Goal: Answer question/provide support: Share knowledge or assist other users

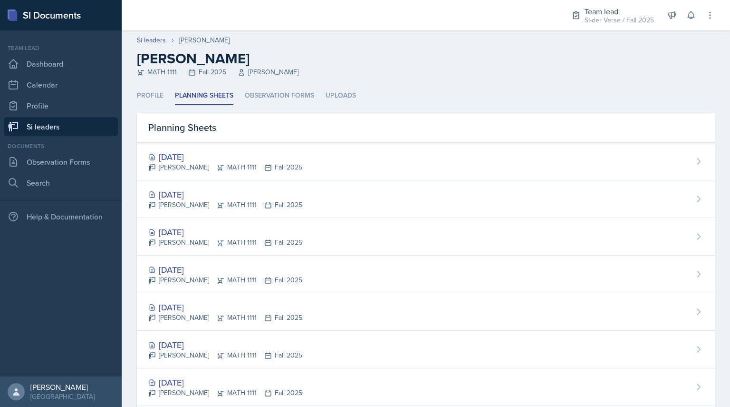
click at [714, 311] on div "Profile Planning Sheets Observation Forms Uploads Profile Planning Sheets Obser…" at bounding box center [426, 295] width 609 height 417
click at [82, 131] on link "Si leaders" at bounding box center [61, 126] width 114 height 19
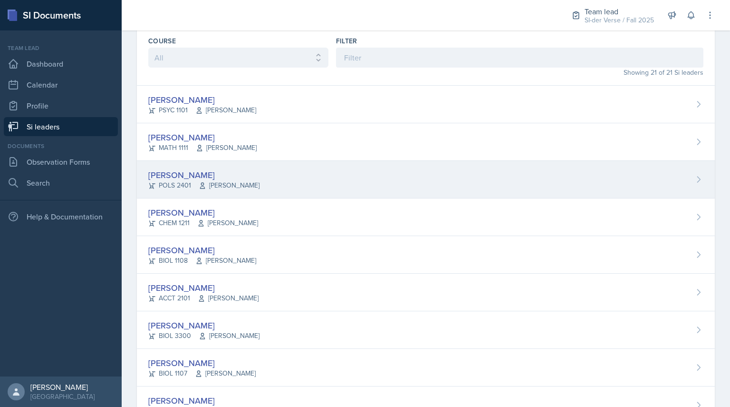
scroll to position [39, 0]
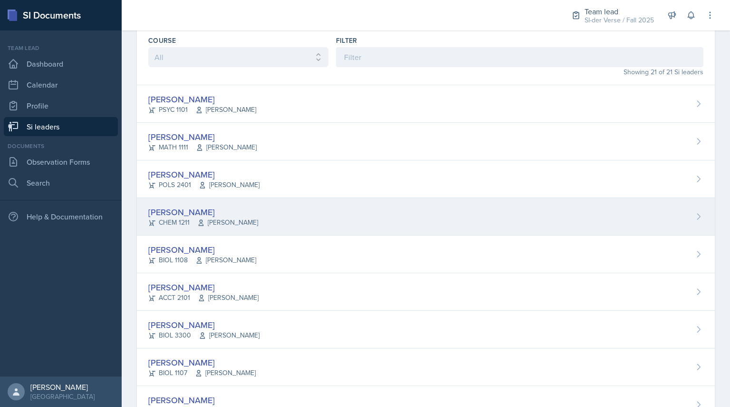
click at [180, 216] on div "[PERSON_NAME]" at bounding box center [203, 211] width 110 height 13
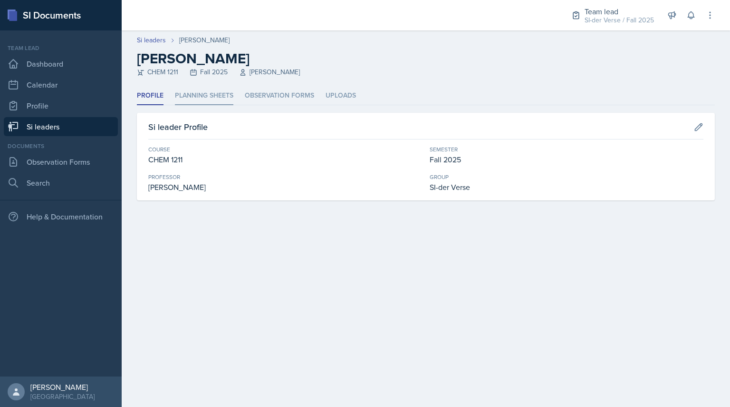
click at [199, 99] on li "Planning Sheets" at bounding box center [204, 96] width 58 height 19
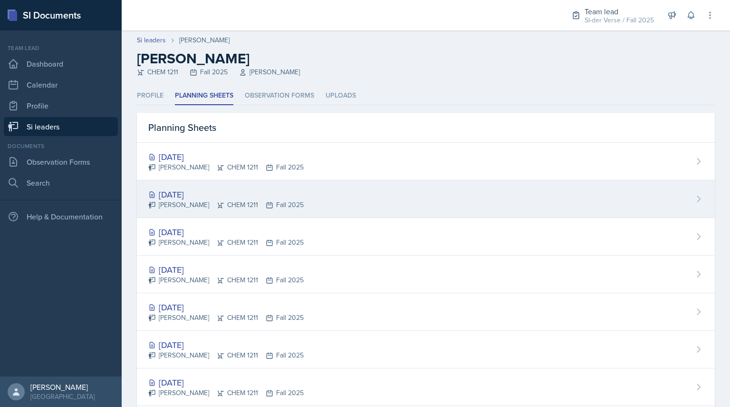
click at [190, 191] on div "[DATE]" at bounding box center [226, 194] width 156 height 13
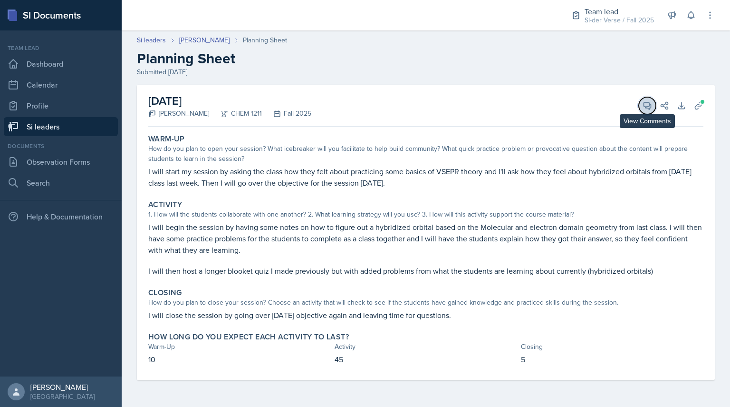
click at [646, 108] on icon at bounding box center [648, 106] width 10 height 10
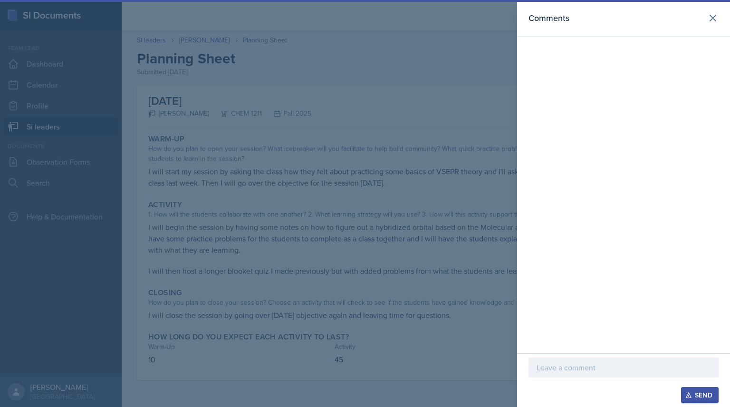
click at [423, 102] on div at bounding box center [365, 203] width 730 height 407
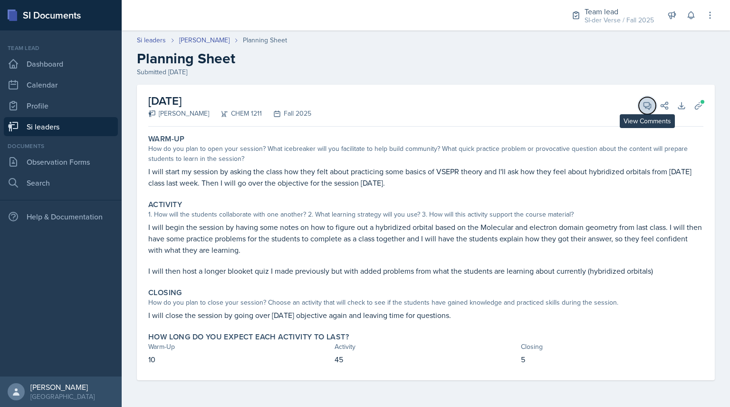
click at [644, 108] on icon at bounding box center [648, 106] width 10 height 10
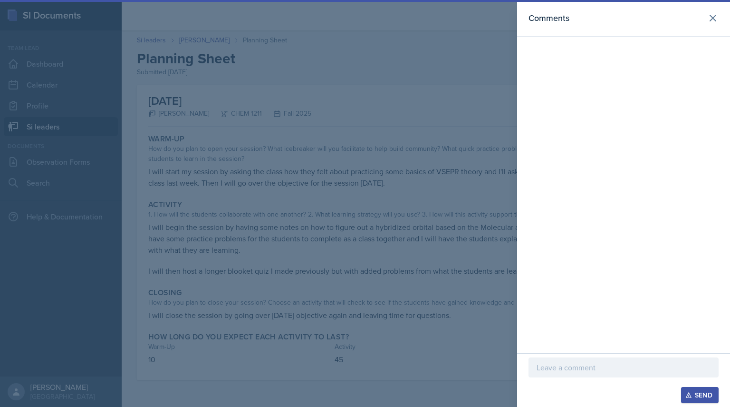
click at [570, 367] on p at bounding box center [624, 366] width 174 height 11
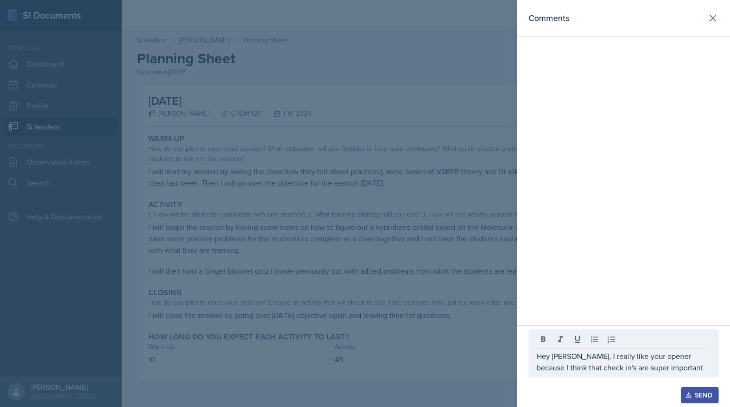
click at [355, 247] on div at bounding box center [365, 203] width 730 height 407
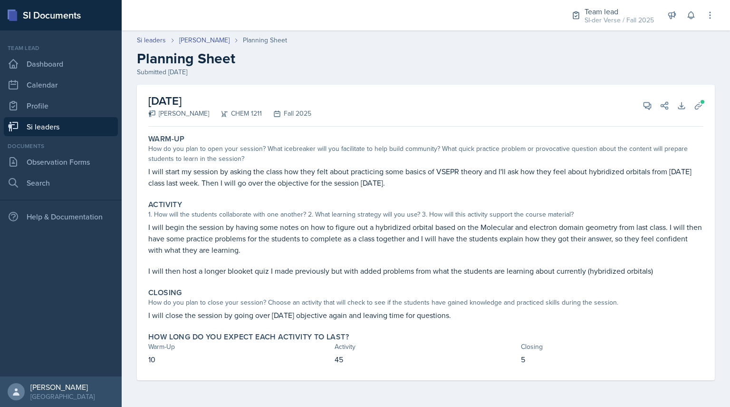
click at [649, 115] on div "[DATE] [PERSON_NAME] CHEM 1211 Fall 2025 View Comments Comments Hey [PERSON_NAM…" at bounding box center [425, 106] width 555 height 42
click at [644, 97] on button "View Comments" at bounding box center [647, 105] width 17 height 17
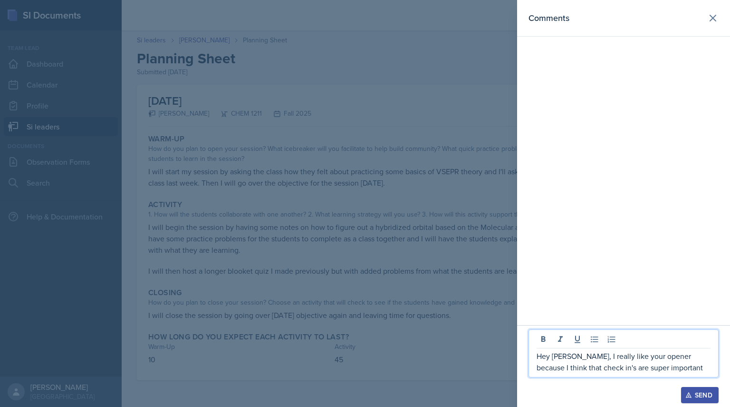
click at [661, 369] on p "Hey [PERSON_NAME], I really like your opener because I think that check in's ar…" at bounding box center [624, 361] width 174 height 23
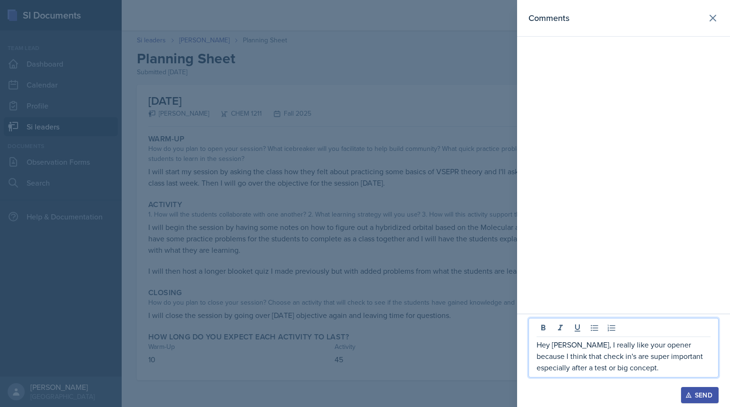
click at [9, 273] on div at bounding box center [365, 203] width 730 height 407
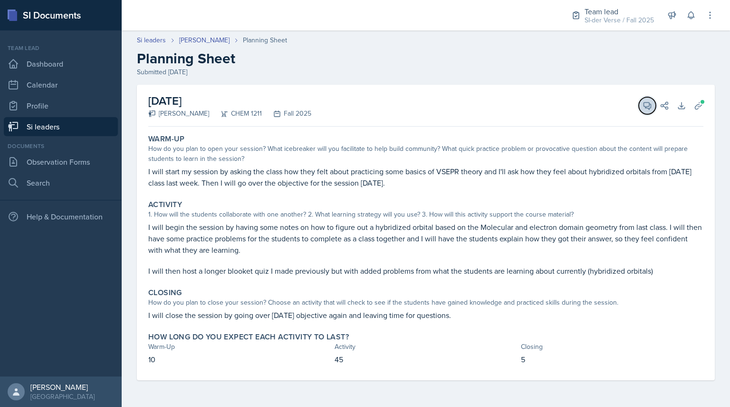
click at [641, 111] on button "View Comments" at bounding box center [647, 105] width 17 height 17
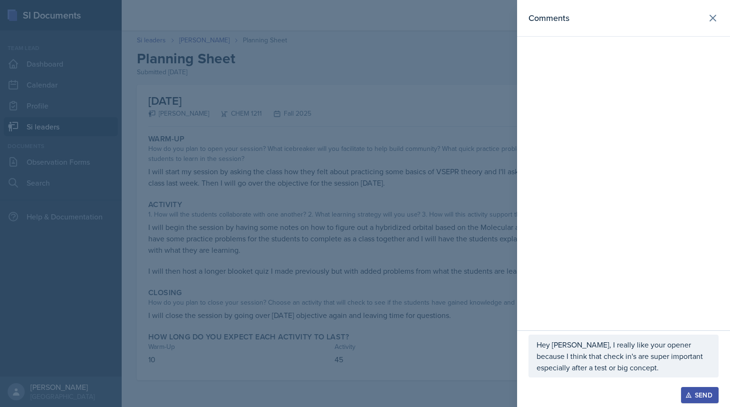
click at [622, 372] on p "Hey [PERSON_NAME], I really like your opener because I think that check in's ar…" at bounding box center [624, 356] width 174 height 34
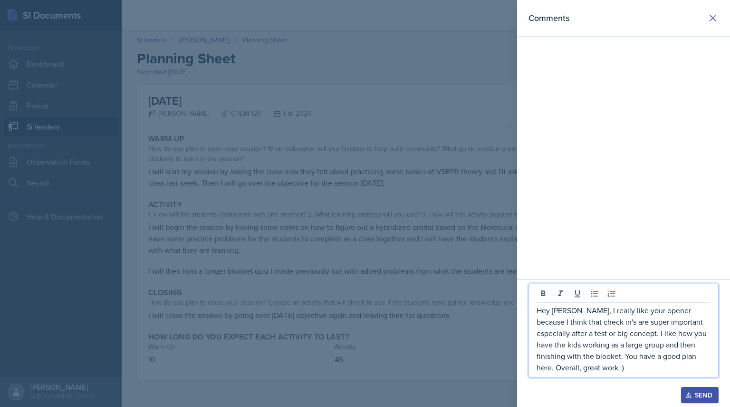
click at [696, 334] on p "Hey [PERSON_NAME], I really like your opener because I think that check in's ar…" at bounding box center [624, 338] width 174 height 68
click at [683, 394] on button "Send" at bounding box center [701, 395] width 38 height 16
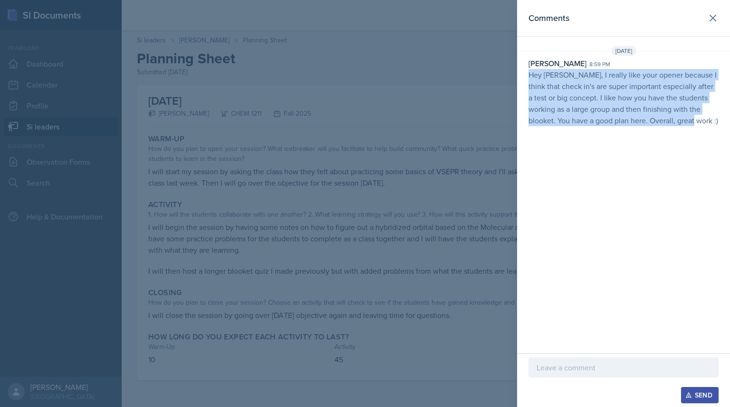
drag, startPoint x: 520, startPoint y: 79, endPoint x: 729, endPoint y: 156, distance: 222.7
click at [729, 156] on div "Comments [DATE] [PERSON_NAME] 8:59 pm Hey [PERSON_NAME], I really like your ope…" at bounding box center [623, 176] width 213 height 353
copy p "Hey [PERSON_NAME], I really like your opener because I think that check in's ar…"
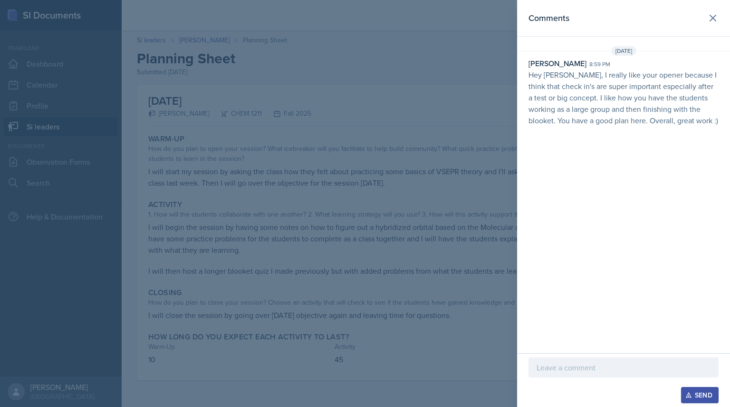
click at [144, 143] on div at bounding box center [365, 203] width 730 height 407
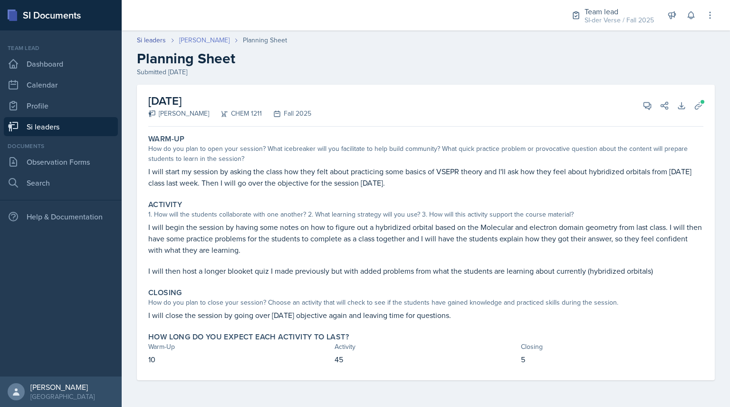
click at [192, 40] on link "[PERSON_NAME]" at bounding box center [204, 40] width 50 height 10
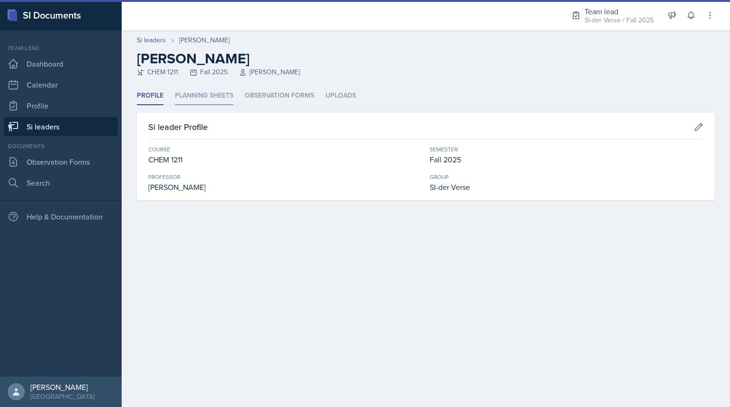
click at [190, 96] on li "Planning Sheets" at bounding box center [204, 96] width 58 height 19
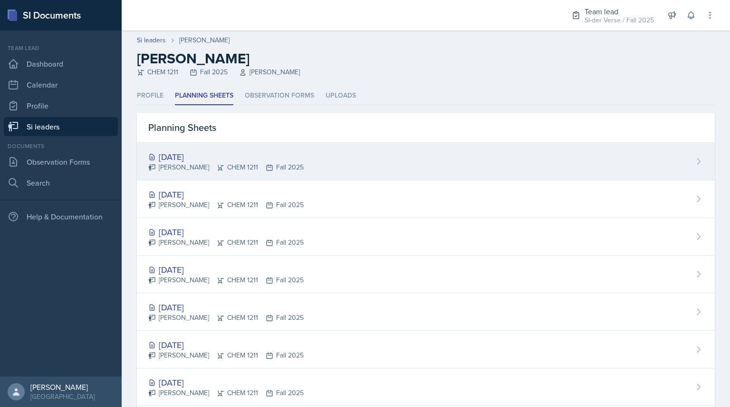
click at [186, 165] on div "[PERSON_NAME] CHEM 1211 Fall 2025" at bounding box center [226, 167] width 156 height 10
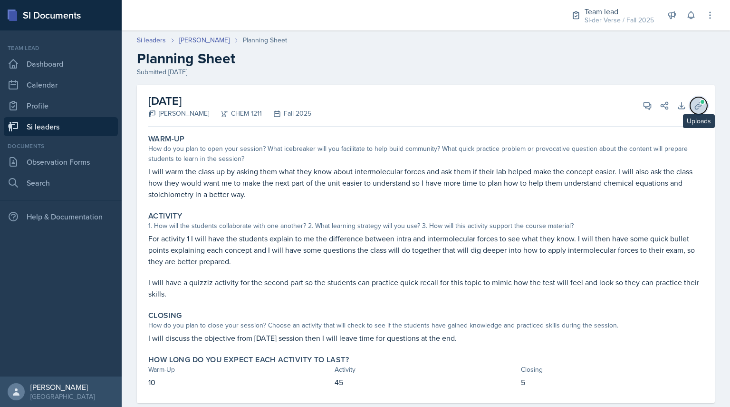
click at [694, 108] on icon at bounding box center [699, 106] width 10 height 10
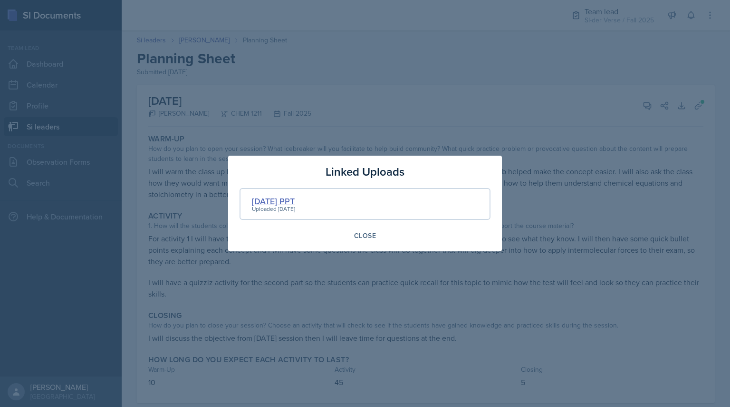
click at [295, 196] on div "[DATE] PPT" at bounding box center [273, 201] width 43 height 13
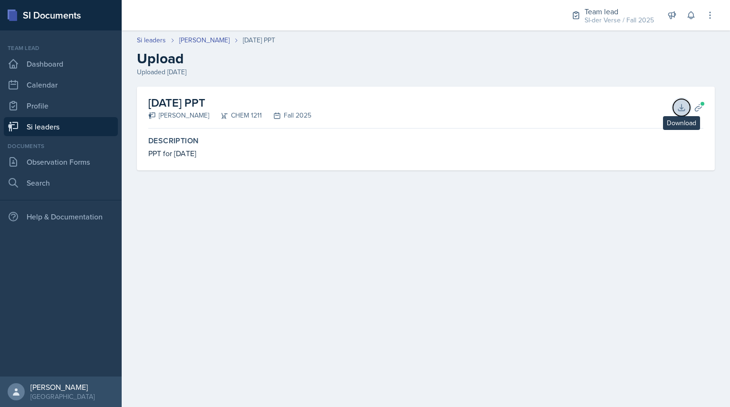
click at [686, 113] on button "Download" at bounding box center [681, 107] width 17 height 17
drag, startPoint x: 432, startPoint y: 107, endPoint x: 393, endPoint y: 106, distance: 39.0
click at [393, 106] on div "[DATE] PPT [PERSON_NAME] CHEM 1211 Fall 2025 Download Planning Sheets" at bounding box center [425, 108] width 555 height 42
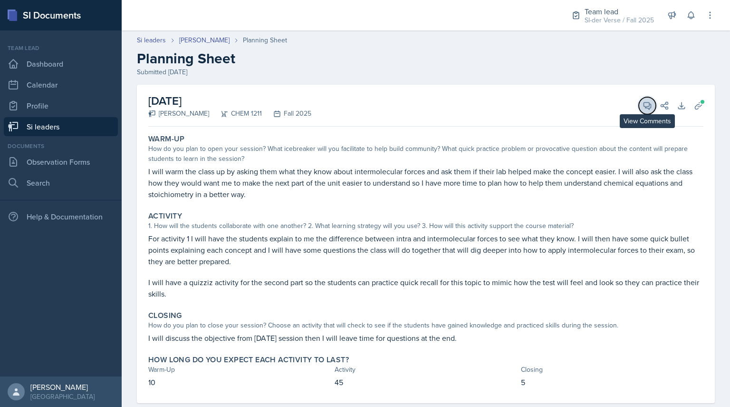
click at [643, 108] on icon at bounding box center [648, 106] width 10 height 10
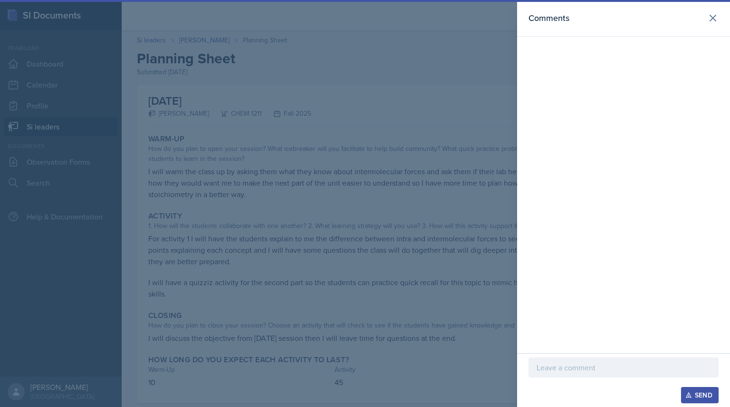
click at [565, 375] on div at bounding box center [624, 367] width 190 height 20
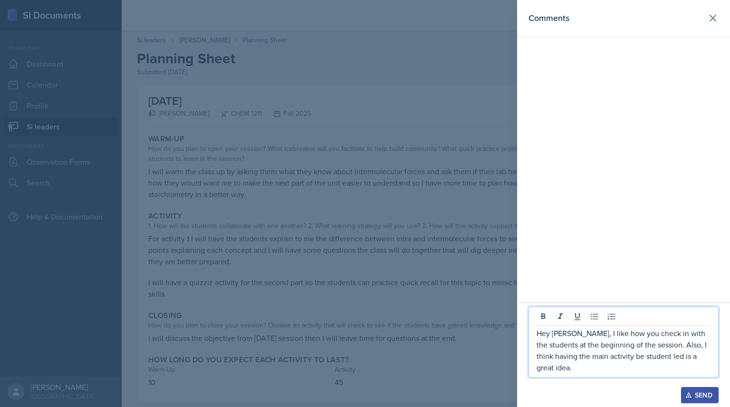
click at [461, 305] on div at bounding box center [365, 203] width 730 height 407
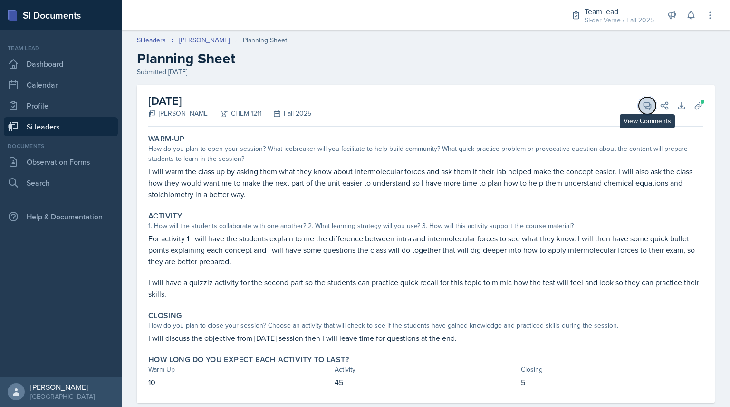
click at [644, 106] on icon at bounding box center [647, 105] width 7 height 7
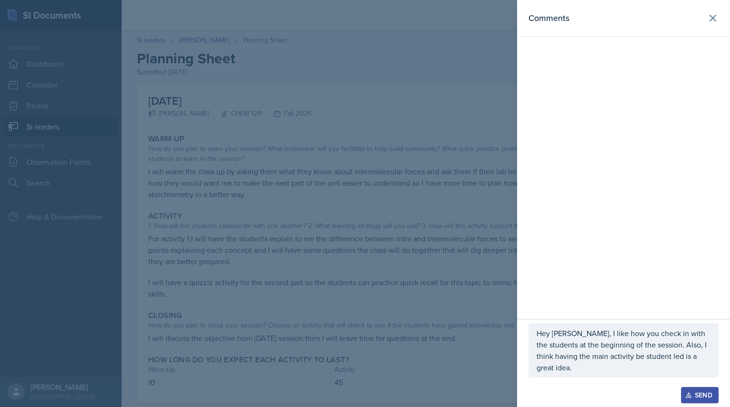
click at [700, 364] on p "Hey [PERSON_NAME], I like how you check in with the students at the beginning o…" at bounding box center [624, 350] width 174 height 46
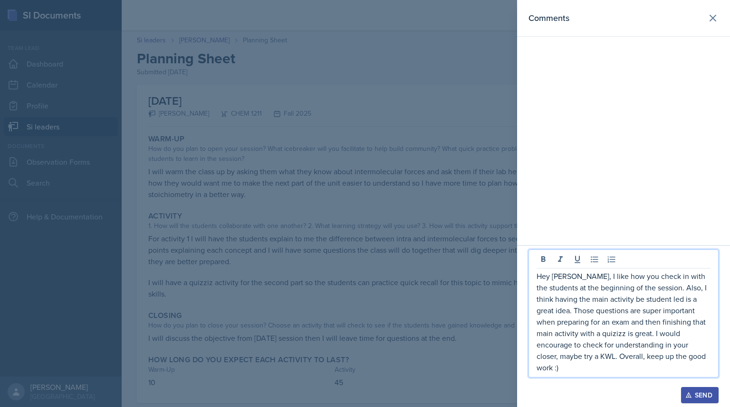
click at [692, 399] on button "Send" at bounding box center [701, 395] width 38 height 16
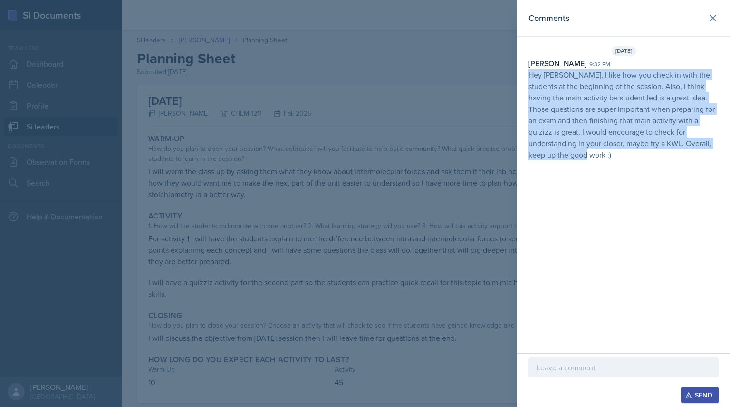
drag, startPoint x: 526, startPoint y: 75, endPoint x: 645, endPoint y: 185, distance: 162.2
click at [645, 185] on div "Comments [DATE] [PERSON_NAME] 9:32 pm Hey [PERSON_NAME], I like how you check i…" at bounding box center [623, 176] width 213 height 353
copy p "Hey [PERSON_NAME], I like how you check in with the students at the beginning o…"
click at [178, 100] on div at bounding box center [365, 203] width 730 height 407
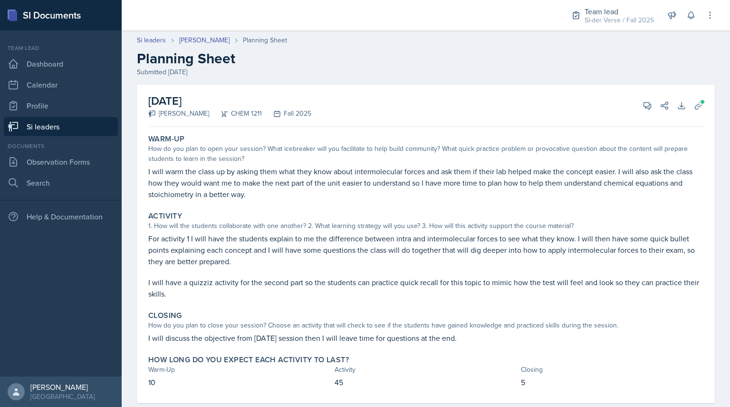
click at [58, 122] on link "Si leaders" at bounding box center [61, 126] width 114 height 19
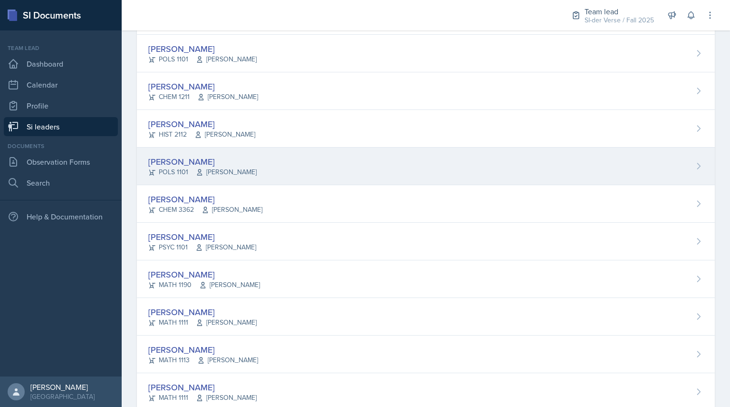
scroll to position [528, 0]
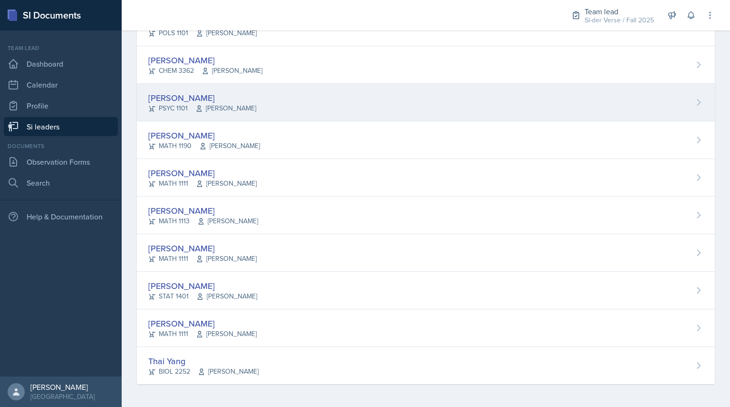
click at [177, 98] on div "[PERSON_NAME]" at bounding box center [202, 97] width 108 height 13
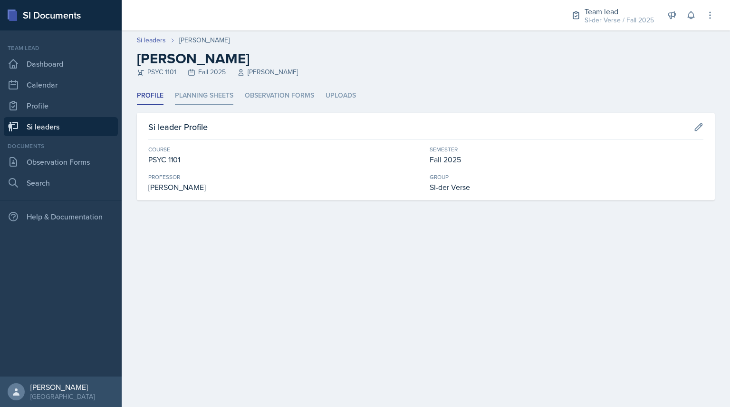
click at [188, 96] on li "Planning Sheets" at bounding box center [204, 96] width 58 height 19
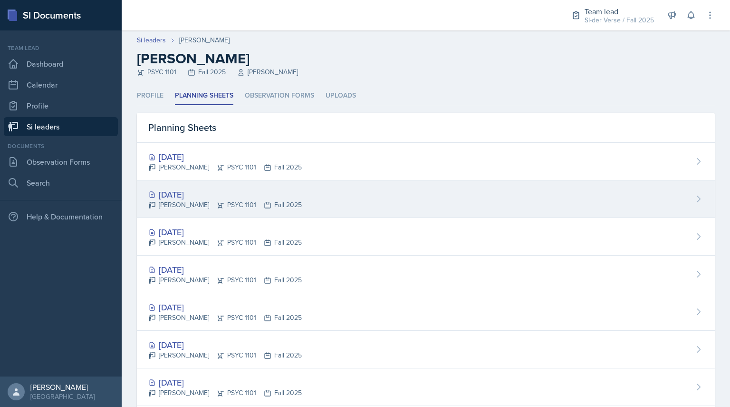
click at [218, 202] on icon at bounding box center [221, 205] width 8 height 8
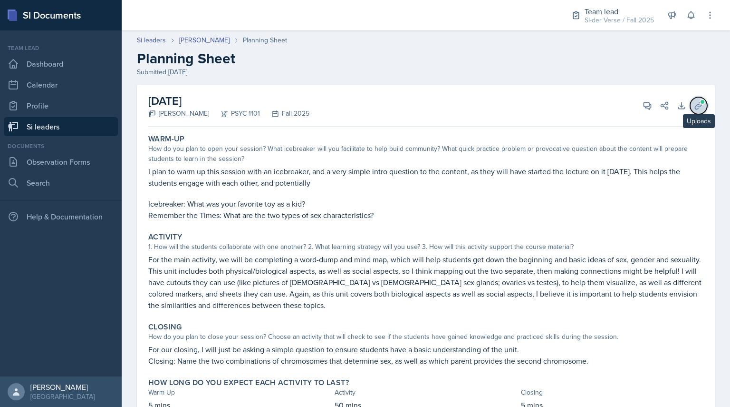
click at [700, 101] on span at bounding box center [703, 102] width 6 height 6
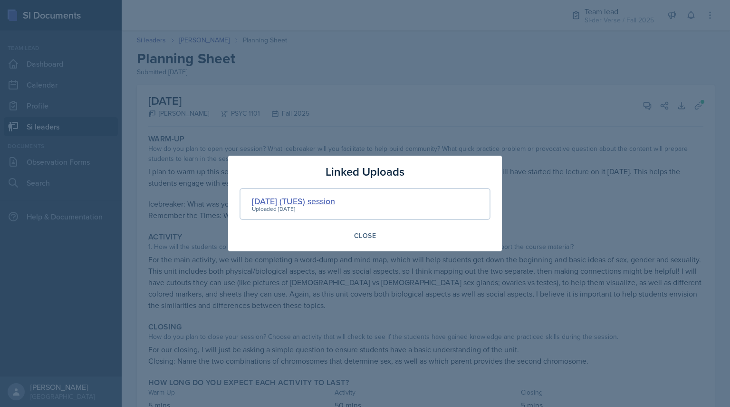
click at [296, 201] on div "[DATE] (TUES) session" at bounding box center [293, 201] width 83 height 13
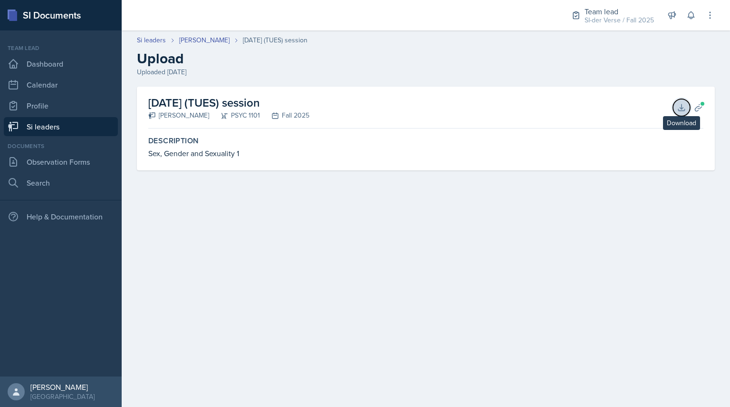
click at [681, 108] on icon at bounding box center [682, 108] width 10 height 10
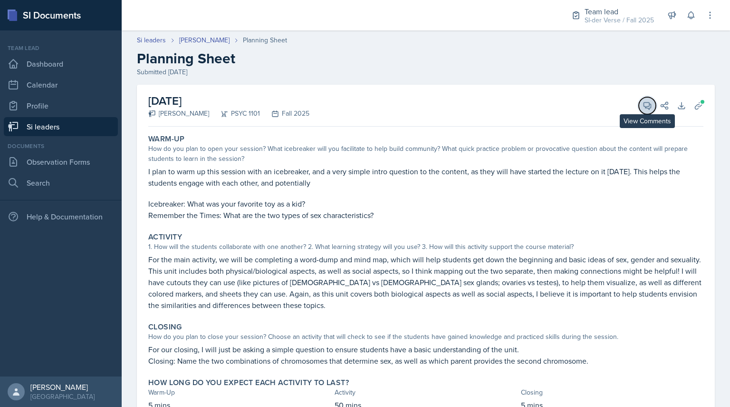
click at [639, 108] on button "View Comments" at bounding box center [647, 105] width 17 height 17
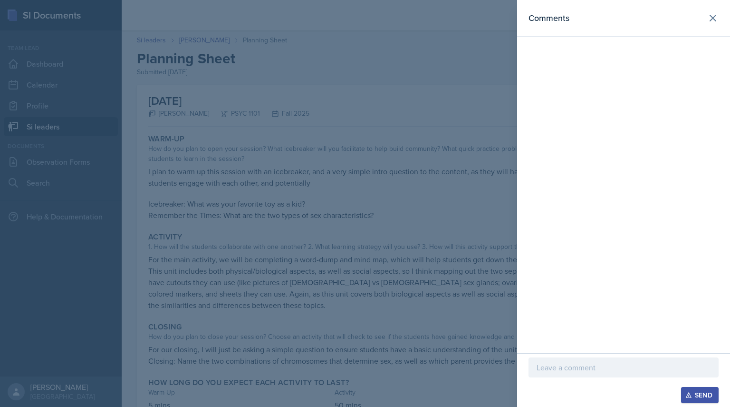
click at [575, 361] on div at bounding box center [624, 367] width 190 height 20
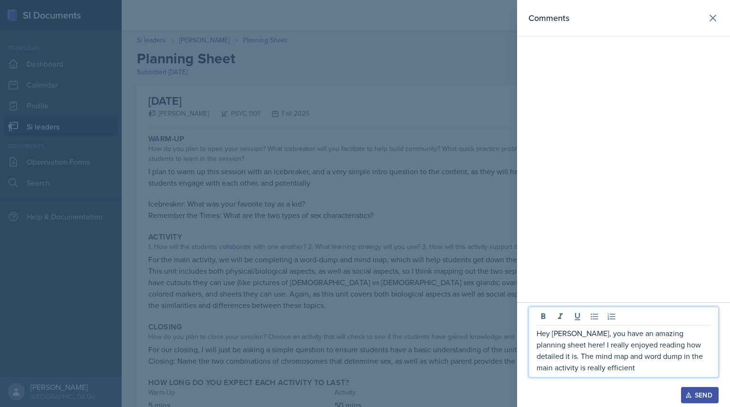
click at [479, 295] on div at bounding box center [365, 203] width 730 height 407
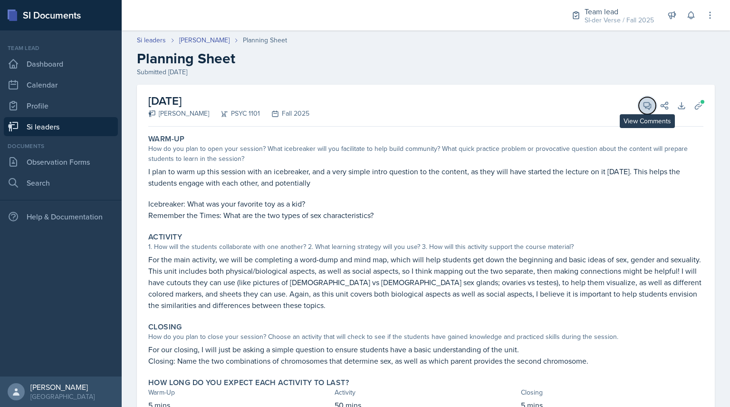
click at [644, 106] on icon at bounding box center [647, 105] width 7 height 7
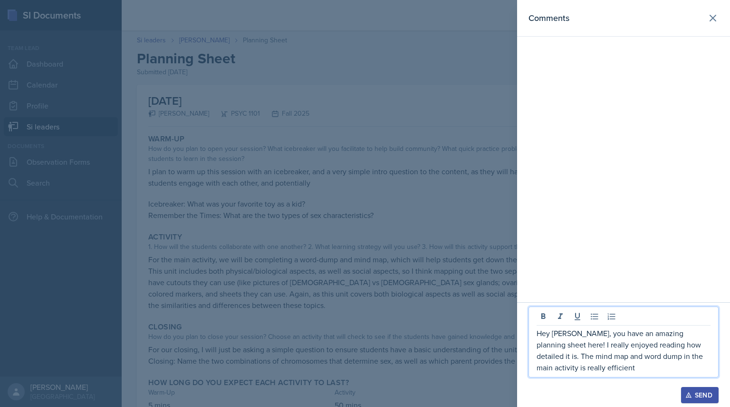
click at [625, 371] on p "Hey [PERSON_NAME], you have an amazing planning sheet here! I really enjoyed re…" at bounding box center [624, 350] width 174 height 46
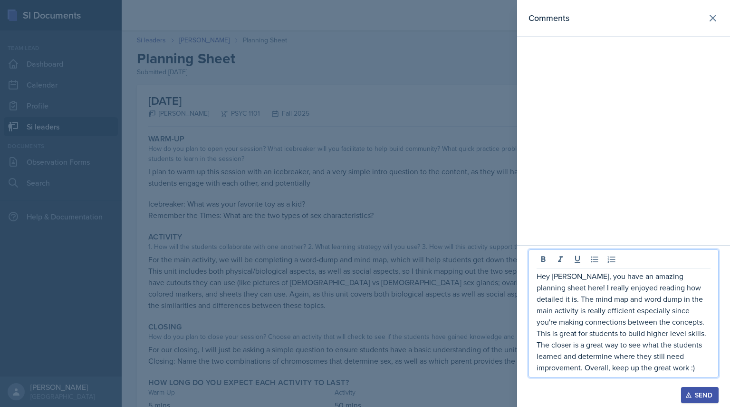
click at [607, 367] on p "Hey [PERSON_NAME], you have an amazing planning sheet here! I really enjoyed re…" at bounding box center [624, 321] width 174 height 103
click at [610, 369] on p "Hey [PERSON_NAME], you have an amazing planning sheet here! I really enjoyed re…" at bounding box center [624, 321] width 174 height 103
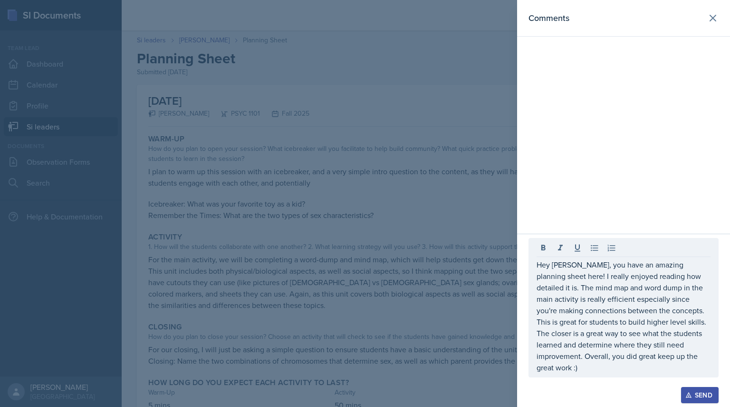
click at [713, 399] on button "Send" at bounding box center [701, 395] width 38 height 16
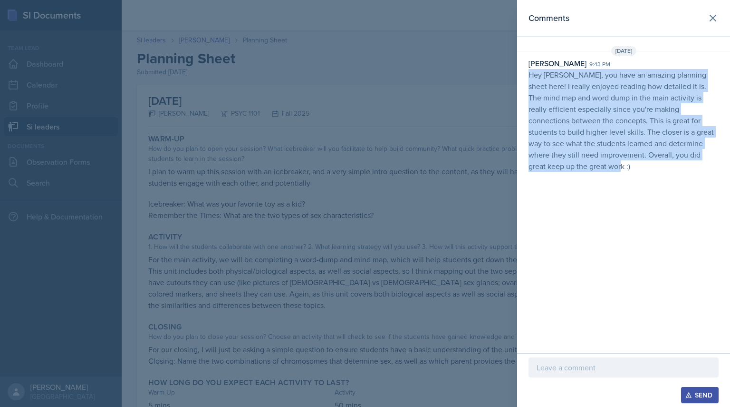
drag, startPoint x: 527, startPoint y: 72, endPoint x: 633, endPoint y: 195, distance: 161.2
click at [633, 195] on div "Comments [DATE] [PERSON_NAME] 9:43 pm Hey [PERSON_NAME], you have an amazing pl…" at bounding box center [623, 176] width 213 height 353
copy p "Hey [PERSON_NAME], you have an amazing planning sheet here! I really enjoyed re…"
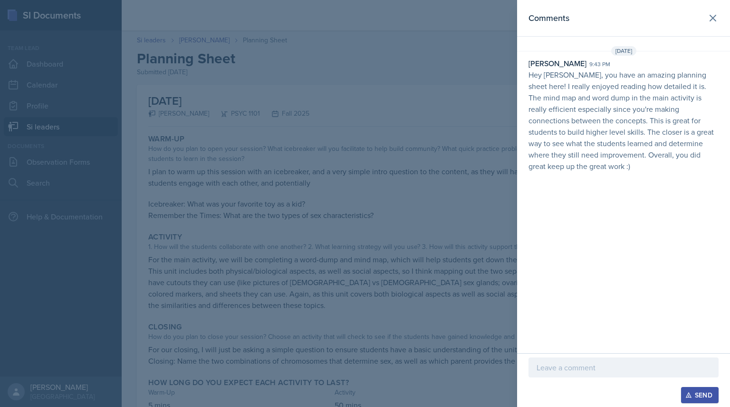
click at [290, 108] on div at bounding box center [365, 203] width 730 height 407
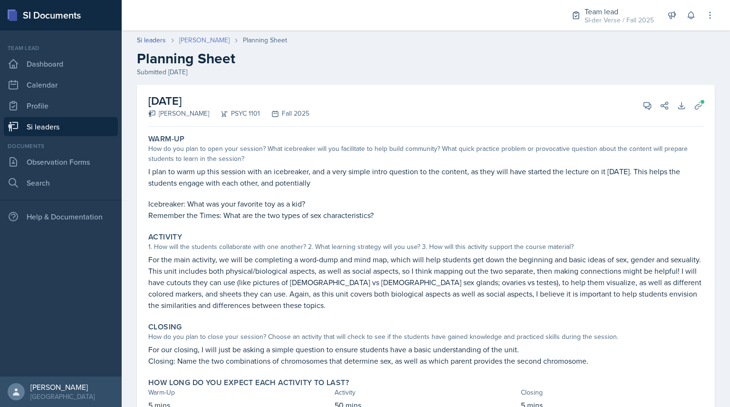
click at [185, 37] on link "[PERSON_NAME]" at bounding box center [204, 40] width 50 height 10
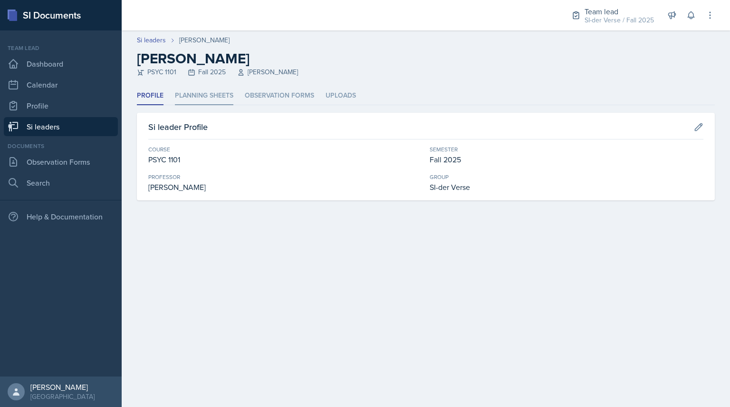
click at [179, 94] on li "Planning Sheets" at bounding box center [204, 96] width 58 height 19
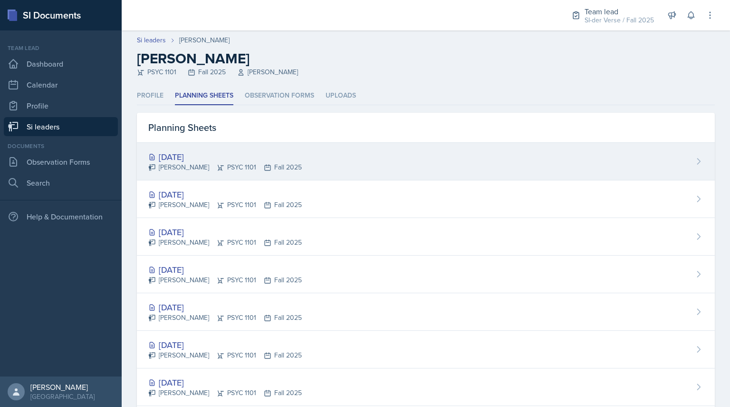
click at [182, 168] on div "[PERSON_NAME] PSYC 1101 Fall 2025" at bounding box center [225, 167] width 154 height 10
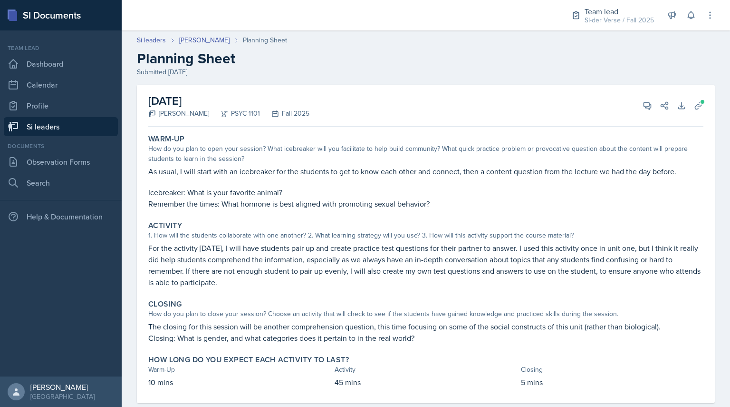
scroll to position [19, 0]
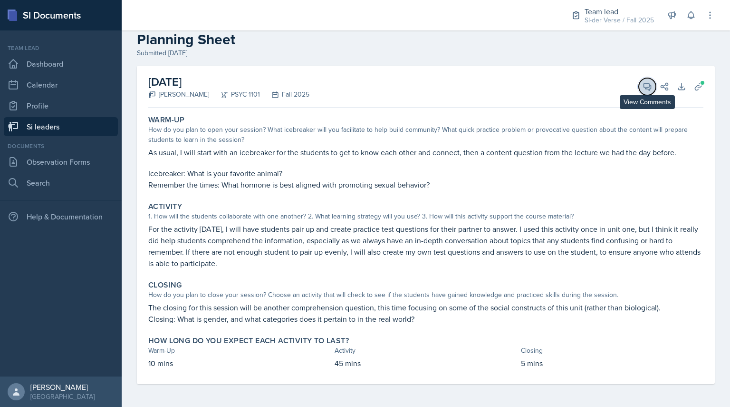
click at [641, 92] on button "View Comments" at bounding box center [647, 86] width 17 height 17
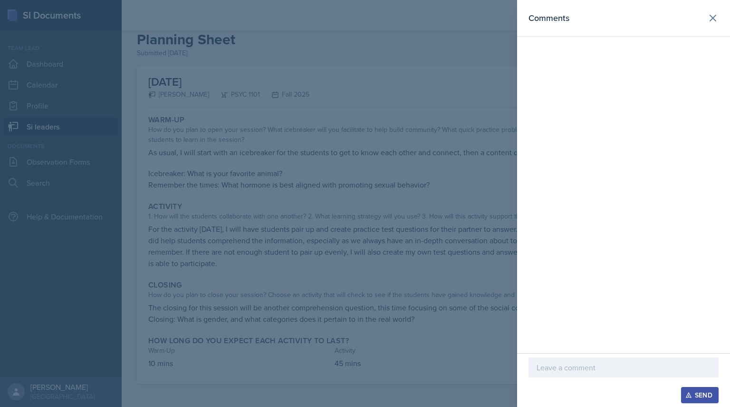
click at [548, 361] on p at bounding box center [624, 366] width 174 height 11
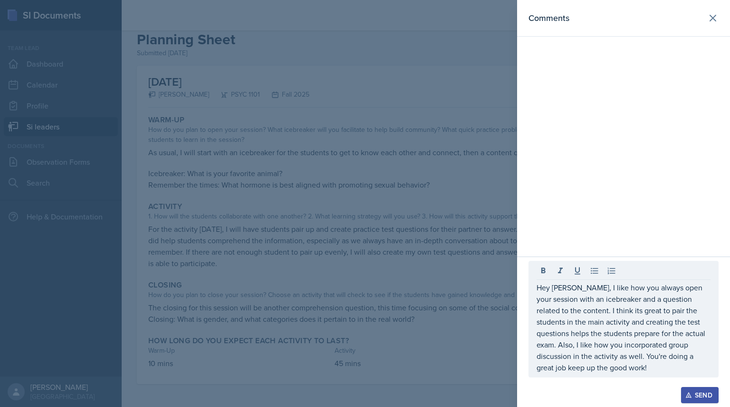
click at [688, 396] on icon "button" at bounding box center [689, 394] width 7 height 7
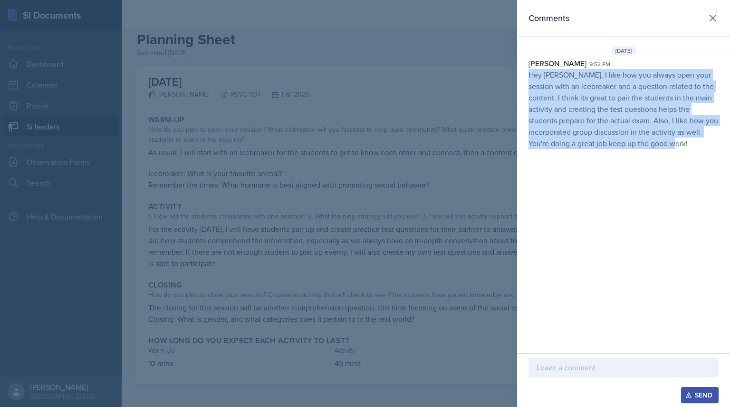
drag, startPoint x: 523, startPoint y: 75, endPoint x: 700, endPoint y: 143, distance: 189.4
click at [700, 143] on div "[PERSON_NAME] 9:52 pm Hey [PERSON_NAME], I like how you always open your sessio…" at bounding box center [623, 103] width 213 height 91
copy p "Hey [PERSON_NAME], I like how you always open your session with an icebreaker a…"
